Goal: Task Accomplishment & Management: Complete application form

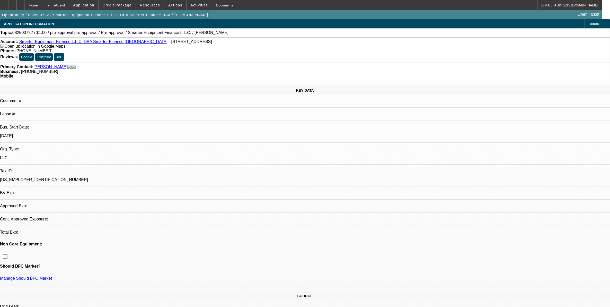
select select "0"
select select "2"
select select "0.1"
select select "1"
select select "2"
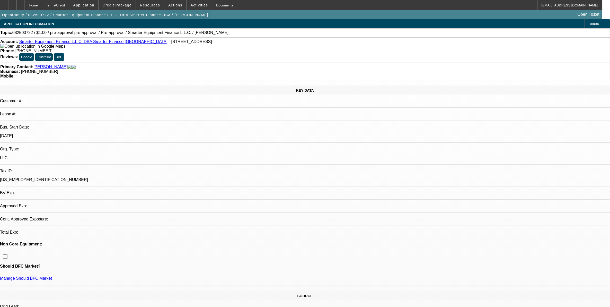
select select "4"
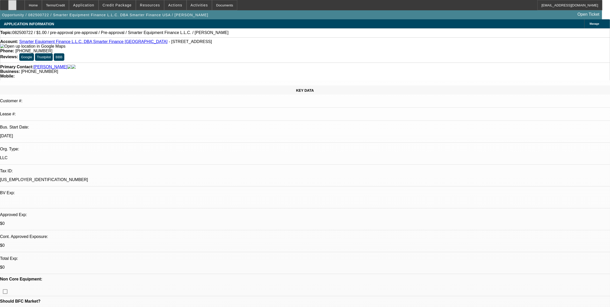
click at [16, 7] on div at bounding box center [12, 5] width 8 height 10
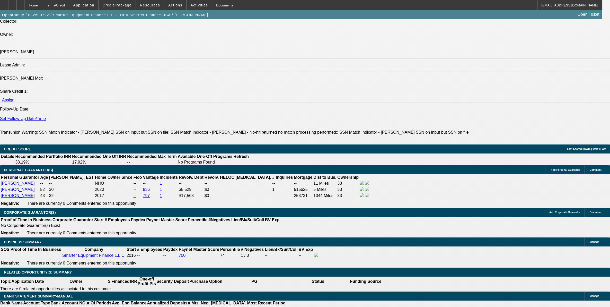
scroll to position [611, 0]
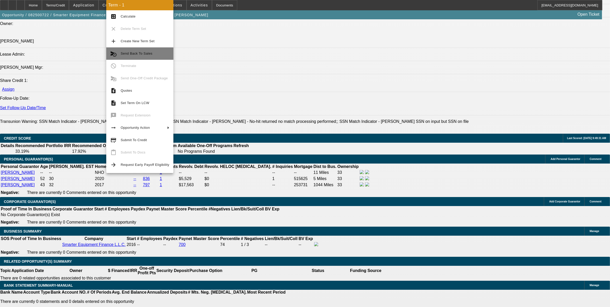
click at [134, 54] on span "Send Back To Sales" at bounding box center [137, 53] width 32 height 4
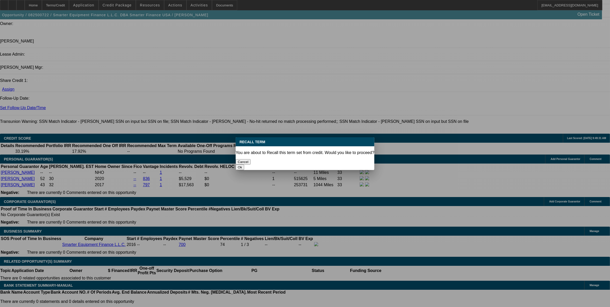
scroll to position [0, 0]
click at [345, 164] on div "Ok" at bounding box center [305, 166] width 139 height 5
click at [244, 164] on button "Ok" at bounding box center [240, 166] width 8 height 5
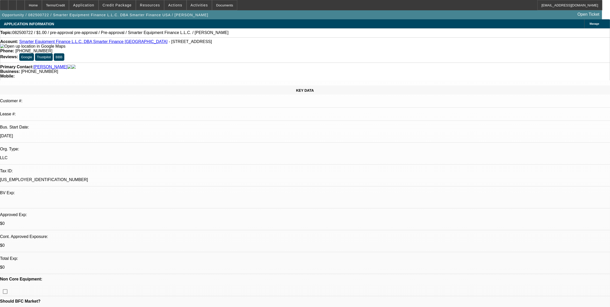
type textarea "Getting some financial reporting per Sam request"
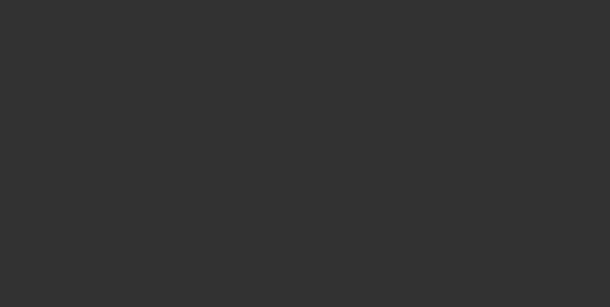
select select "0"
select select "2"
select select "0.1"
select select "4"
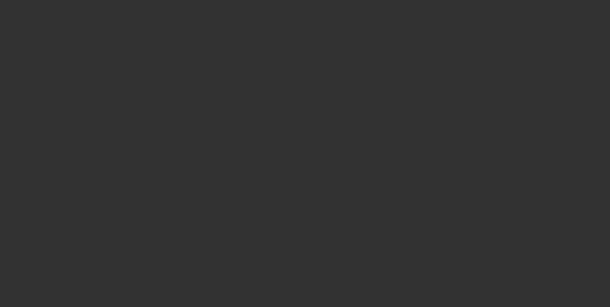
select select "0"
select select "2"
select select "0.1"
select select "4"
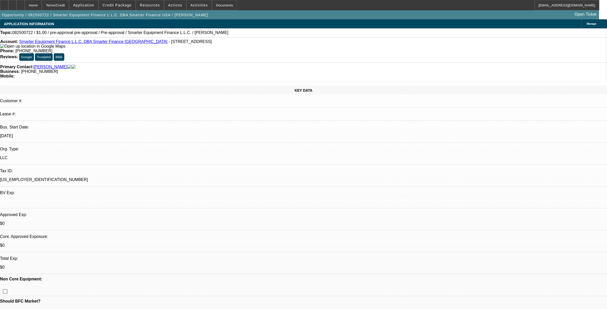
select select "0"
select select "2"
select select "0.1"
select select "4"
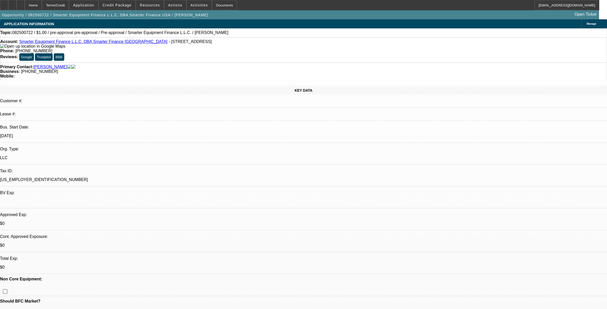
scroll to position [161, 0]
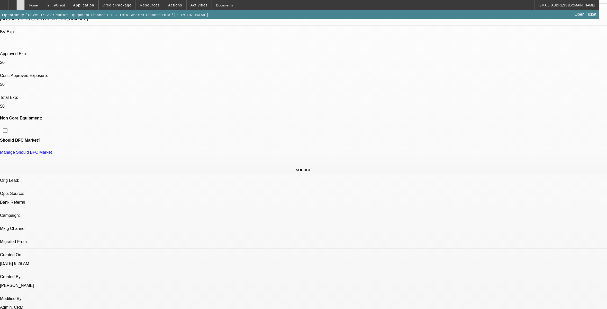
click at [25, 7] on div at bounding box center [20, 5] width 8 height 10
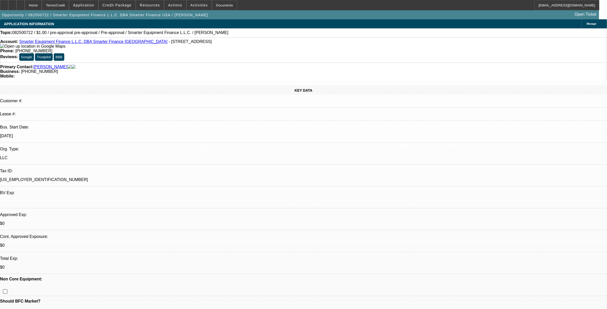
select select "0"
select select "2"
select select "0.1"
select select "4"
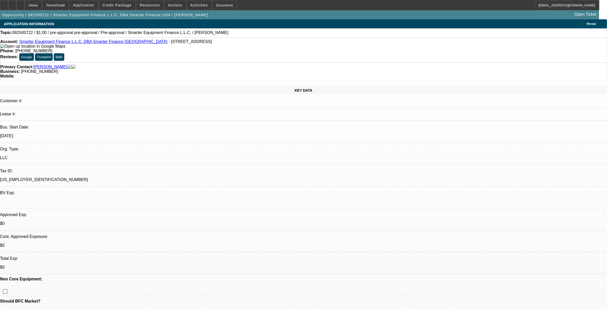
select select "0"
select select "2"
select select "0.1"
select select "4"
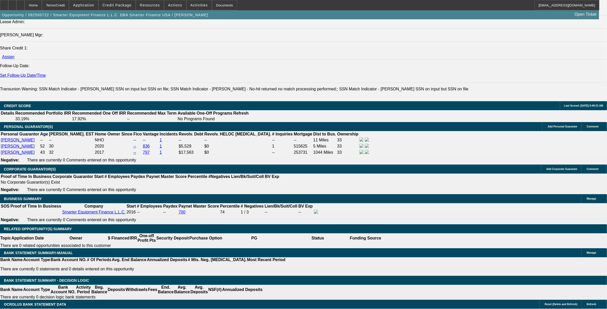
scroll to position [643, 0]
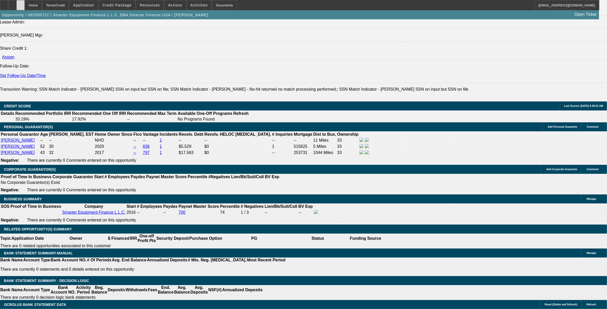
click at [25, 6] on div at bounding box center [20, 5] width 8 height 10
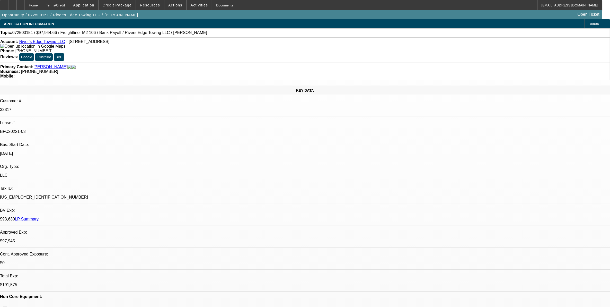
select select "0"
select select "2"
select select "0"
select select "2"
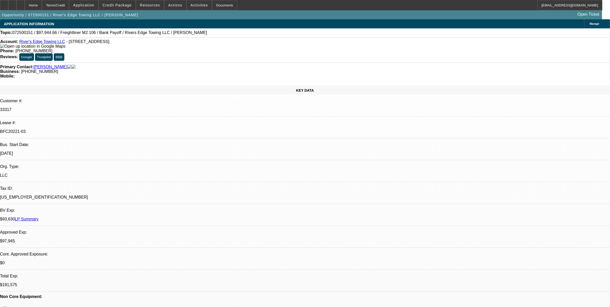
select select "0"
select select "2"
select select "0"
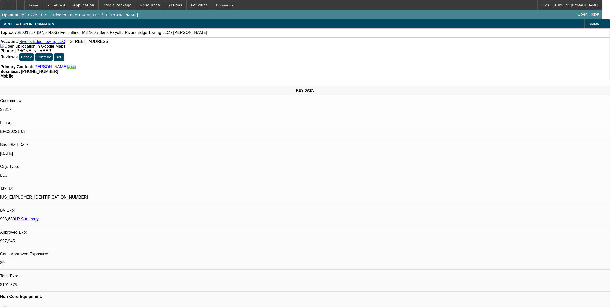
select select "0"
select select "1"
select select "2"
select select "6"
select select "1"
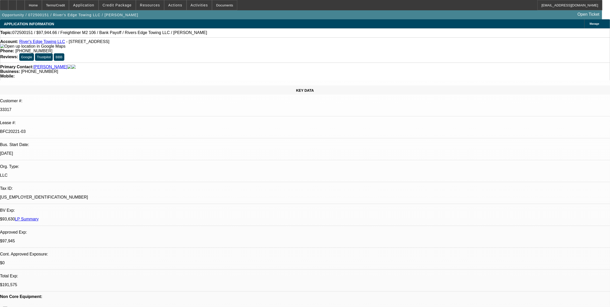
select select "2"
select select "6"
select select "1"
select select "2"
select select "6"
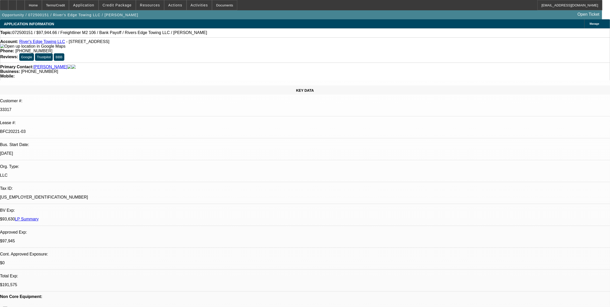
select select "1"
select select "6"
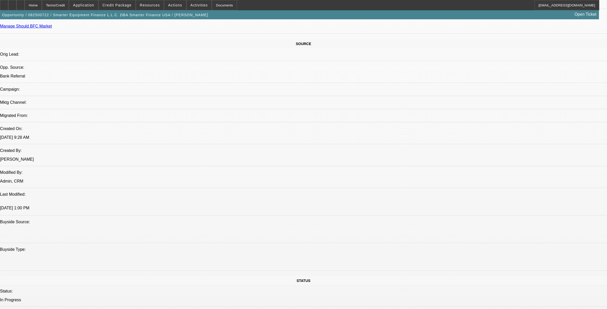
select select "0"
select select "2"
select select "0.1"
select select "0"
select select "2"
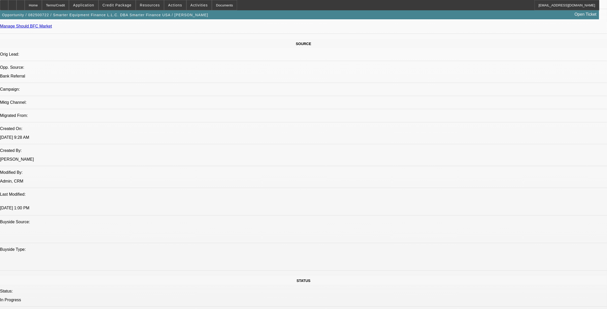
select select "0.1"
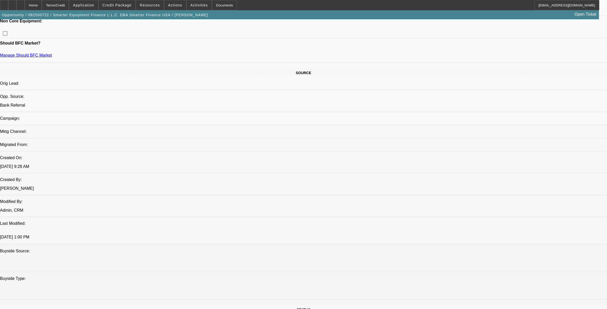
select select "1"
select select "2"
select select "4"
select select "1"
select select "2"
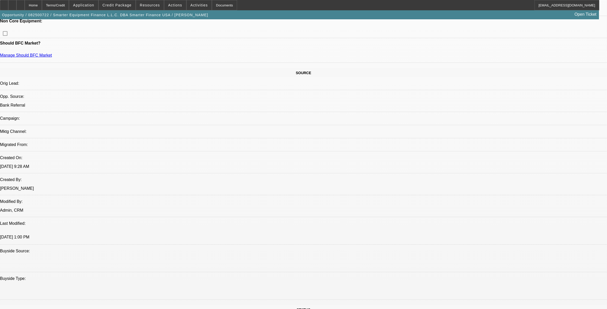
select select "4"
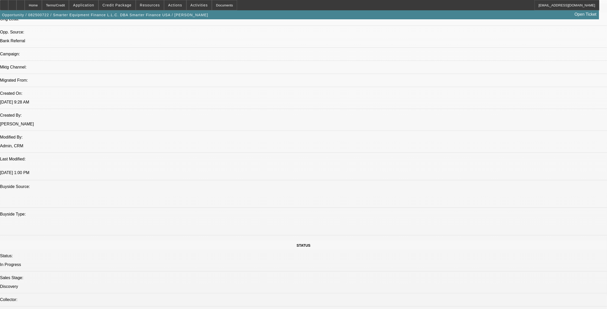
scroll to position [357, 0]
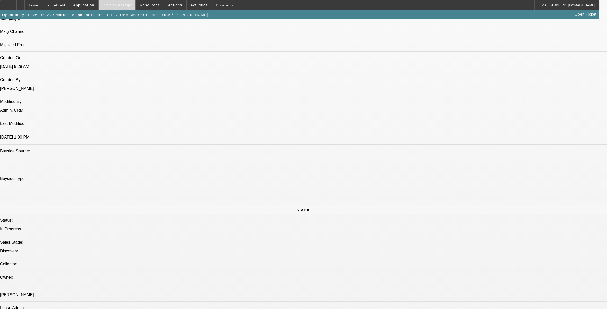
click at [127, 7] on span at bounding box center [117, 5] width 37 height 12
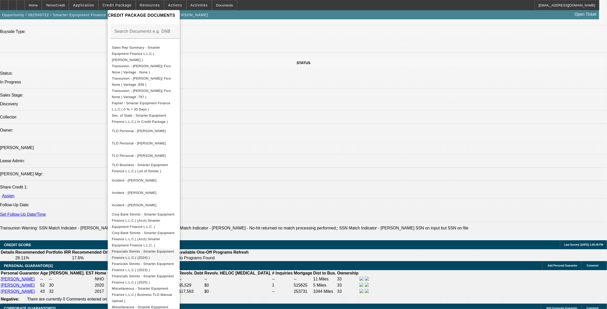
scroll to position [550, 0]
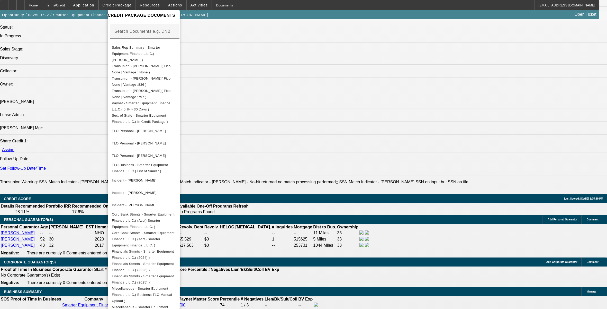
click at [329, 212] on div at bounding box center [303, 154] width 607 height 309
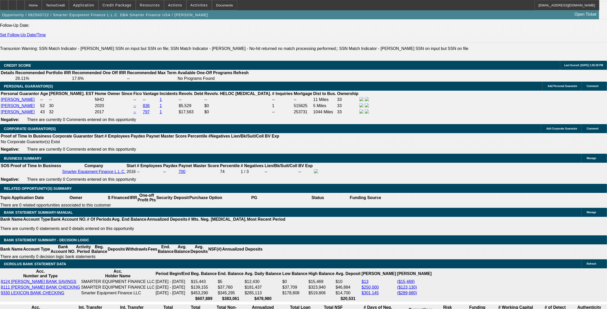
scroll to position [711, 0]
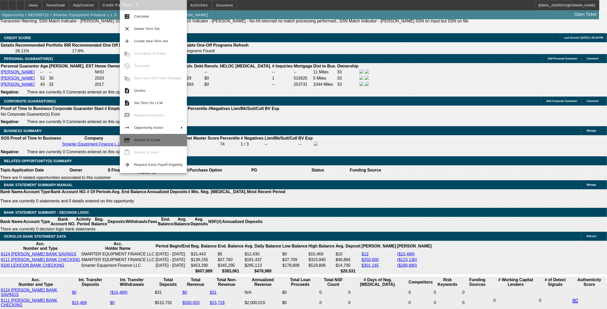
click at [136, 139] on span "Submit To Credit" at bounding box center [147, 140] width 26 height 4
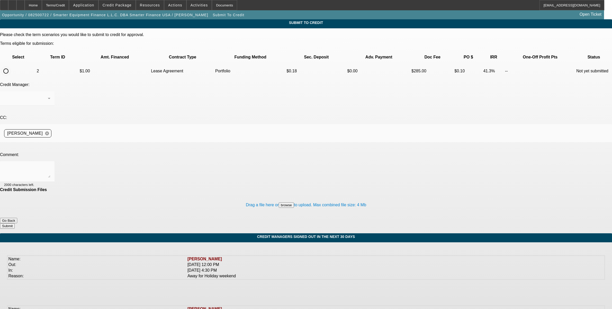
click at [11, 66] on input "radio" at bounding box center [6, 71] width 10 height 10
radio input "true"
click at [48, 95] on div "[PERSON_NAME]" at bounding box center [26, 98] width 44 height 6
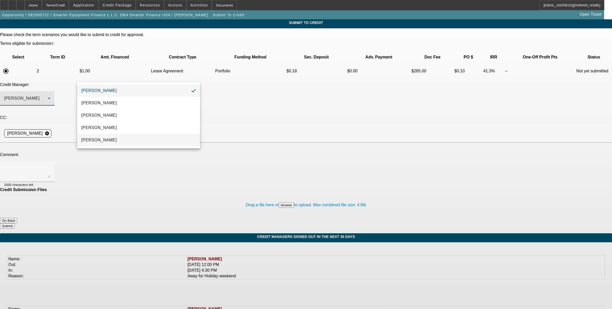
click at [114, 142] on mat-option "[PERSON_NAME]" at bounding box center [138, 140] width 123 height 12
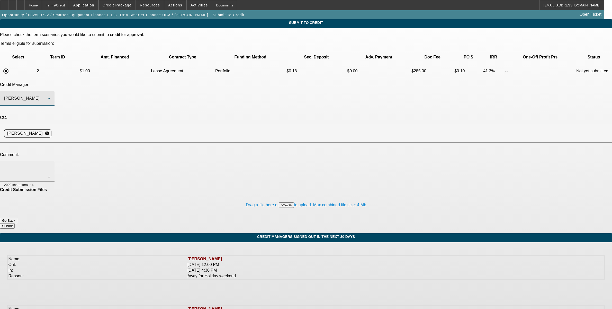
click at [50, 161] on div at bounding box center [27, 171] width 46 height 21
click at [50, 165] on textarea at bounding box center [27, 171] width 46 height 12
type textarea "[PERSON_NAME] - banks have been added along with some additional YE information…"
click at [15, 223] on button "Submit" at bounding box center [7, 225] width 15 height 5
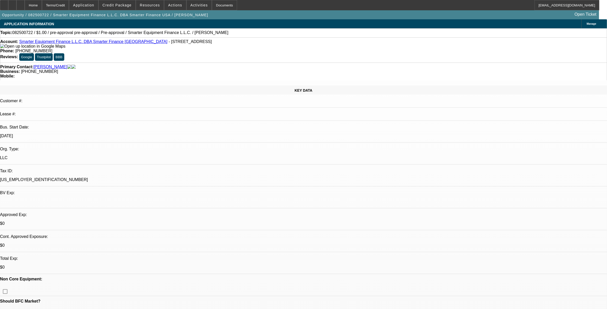
select select "0"
select select "2"
select select "0.1"
select select "4"
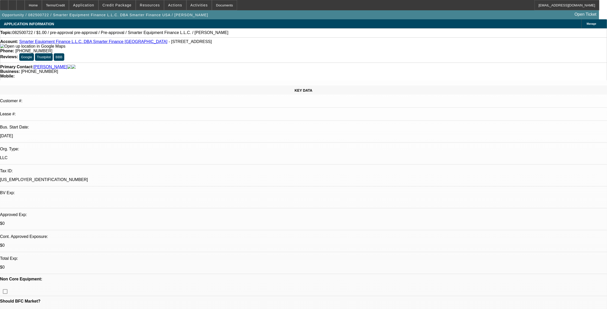
select select "0"
select select "2"
select select "0.1"
select select "4"
